Goal: Task Accomplishment & Management: Manage account settings

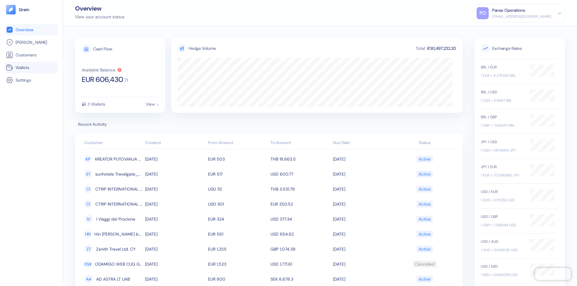
click at [31, 68] on link "Wallets" at bounding box center [31, 67] width 51 height 7
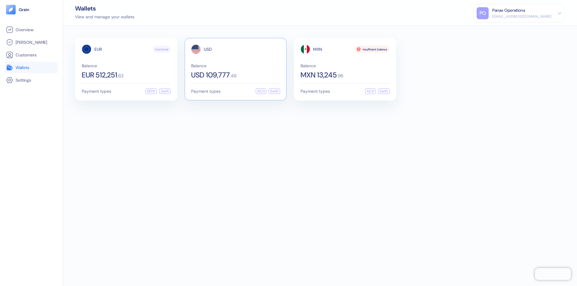
click at [208, 49] on span "USD" at bounding box center [208, 49] width 8 height 4
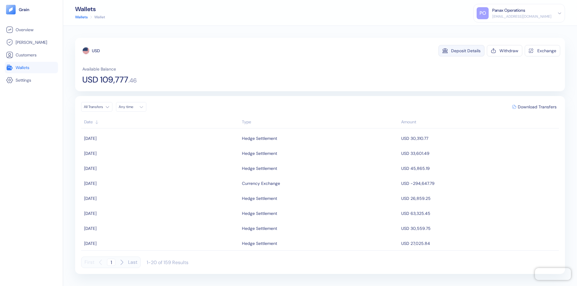
click at [466, 51] on div "Deposit Details" at bounding box center [465, 51] width 29 height 4
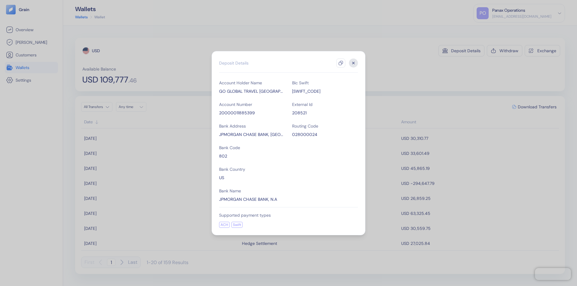
click at [341, 63] on icon "button" at bounding box center [340, 63] width 5 height 5
click at [353, 63] on icon "button" at bounding box center [353, 63] width 2 height 2
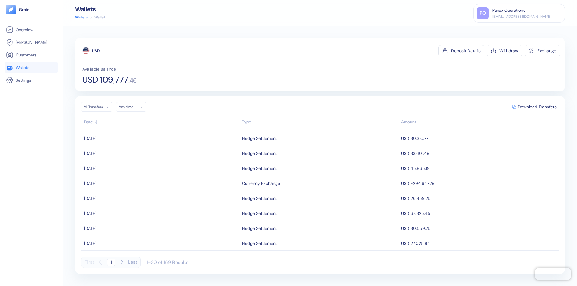
click at [133, 107] on div "Any time" at bounding box center [128, 107] width 18 height 5
click at [125, 155] on button "15" at bounding box center [124, 154] width 7 height 7
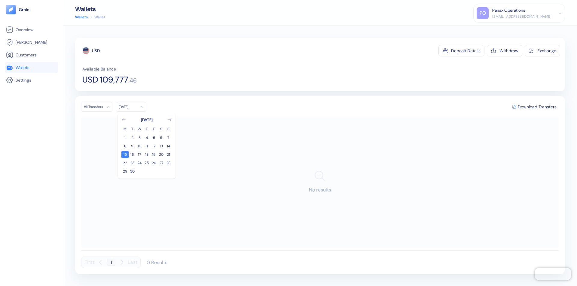
click at [124, 120] on icon "Go to previous month" at bounding box center [123, 120] width 3 height 2
click at [161, 155] on button "16" at bounding box center [160, 154] width 7 height 7
click at [96, 51] on div "USD" at bounding box center [96, 51] width 8 height 6
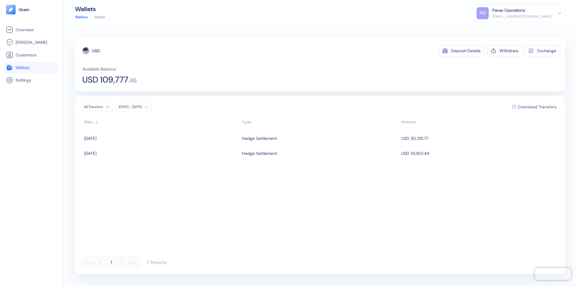
click at [537, 107] on span "Download Transfers" at bounding box center [537, 107] width 39 height 4
click at [31, 68] on link "Wallets" at bounding box center [31, 67] width 51 height 7
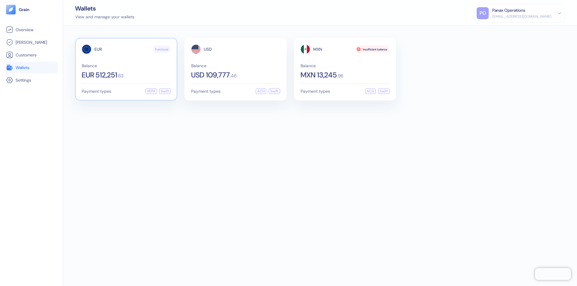
click at [98, 49] on span "EUR" at bounding box center [98, 49] width 8 height 4
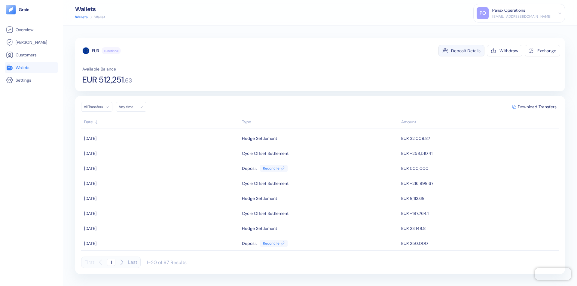
click at [466, 51] on div "Deposit Details" at bounding box center [465, 51] width 29 height 4
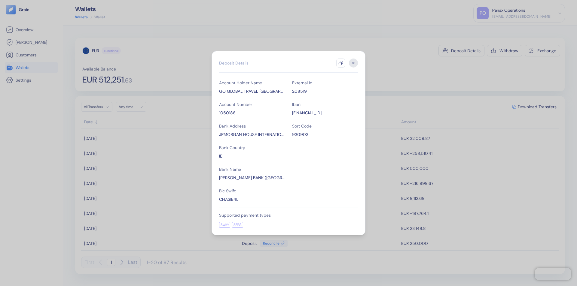
click at [341, 63] on icon "button" at bounding box center [340, 63] width 5 height 5
click at [353, 63] on icon "button" at bounding box center [353, 63] width 2 height 2
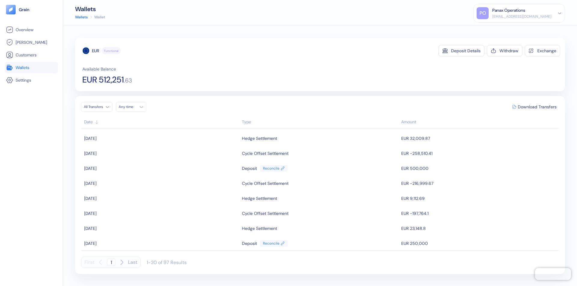
click at [133, 107] on div "Any time" at bounding box center [128, 107] width 18 height 5
click at [125, 155] on button "15" at bounding box center [124, 154] width 7 height 7
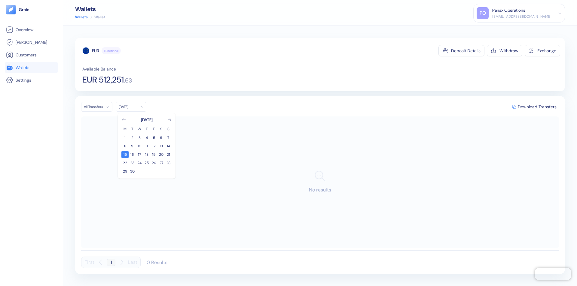
click at [124, 120] on icon "Go to previous month" at bounding box center [123, 120] width 3 height 2
click at [161, 155] on button "16" at bounding box center [160, 154] width 7 height 7
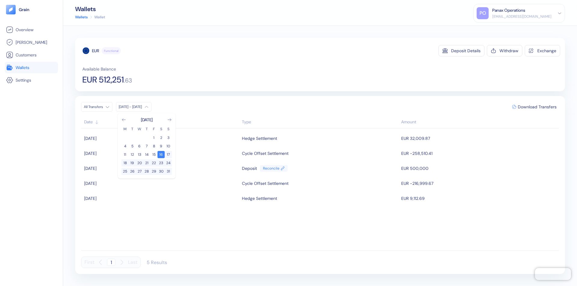
click at [96, 51] on div "EUR" at bounding box center [95, 51] width 7 height 6
click at [537, 107] on span "Download Transfers" at bounding box center [537, 107] width 39 height 4
click at [31, 68] on link "Wallets" at bounding box center [31, 67] width 51 height 7
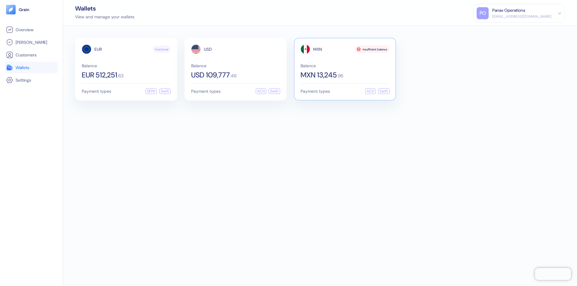
click at [317, 49] on span "MXN" at bounding box center [317, 49] width 9 height 4
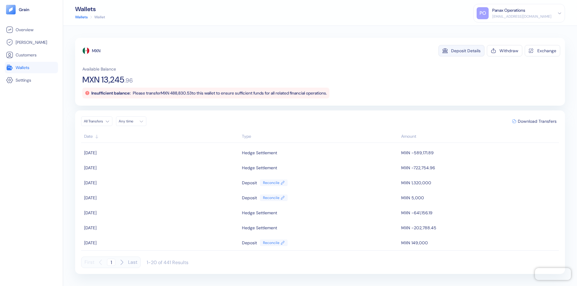
click at [466, 51] on div "Deposit Details" at bounding box center [465, 51] width 29 height 4
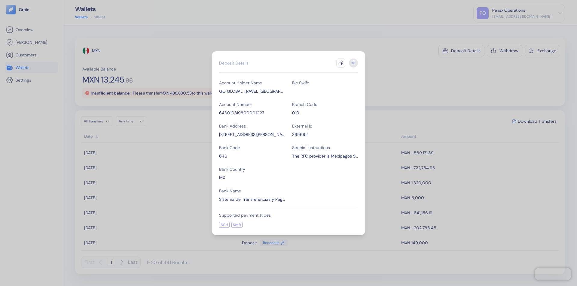
click at [341, 63] on icon "button" at bounding box center [340, 63] width 5 height 5
click at [353, 63] on icon "button" at bounding box center [353, 63] width 2 height 2
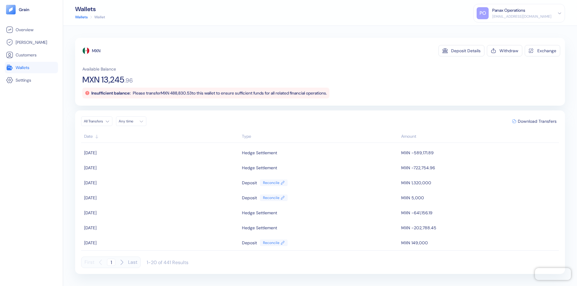
click at [133, 121] on div "Any time" at bounding box center [128, 121] width 18 height 5
click at [125, 169] on button "15" at bounding box center [124, 168] width 7 height 7
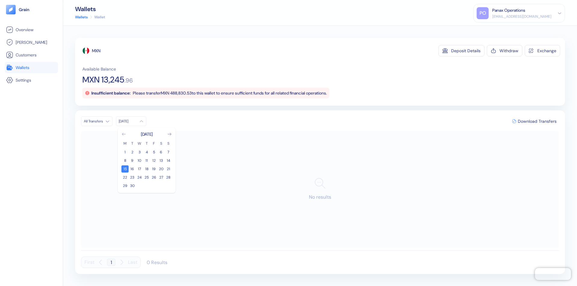
click at [124, 134] on icon "Go to previous month" at bounding box center [123, 134] width 3 height 2
click at [161, 169] on button "16" at bounding box center [160, 168] width 7 height 7
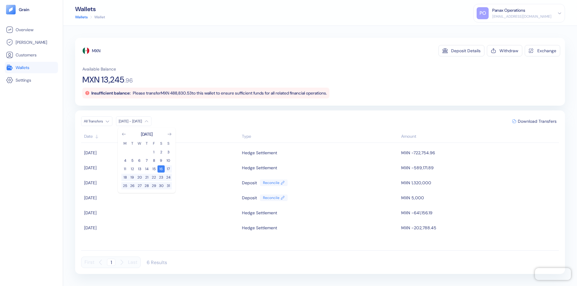
click at [96, 51] on div "MXN" at bounding box center [96, 51] width 8 height 6
click at [537, 121] on span "Download Transfers" at bounding box center [537, 121] width 39 height 4
click at [525, 13] on div "Panax Operations" at bounding box center [508, 10] width 33 height 6
click at [501, 30] on div "Sign Out" at bounding box center [492, 30] width 17 height 6
